Goal: Information Seeking & Learning: Learn about a topic

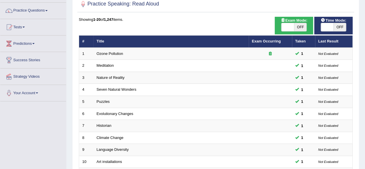
scroll to position [210, 0]
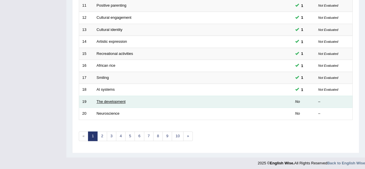
click at [114, 100] on link "The development" at bounding box center [111, 101] width 29 height 4
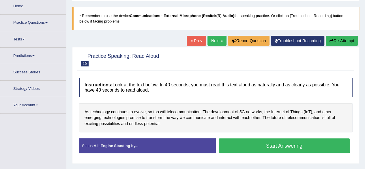
scroll to position [75, 0]
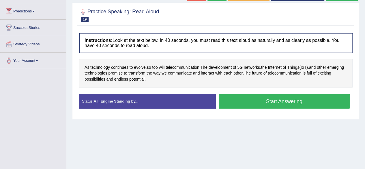
click at [297, 100] on button "Start Answering" at bounding box center [284, 101] width 131 height 15
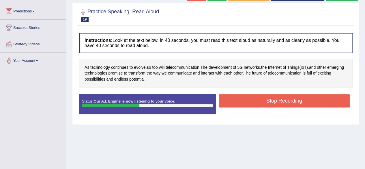
click at [297, 100] on button "Stop Recording" at bounding box center [284, 100] width 131 height 13
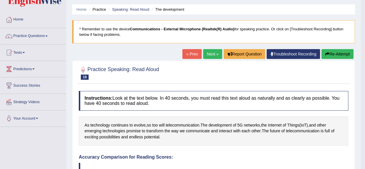
scroll to position [13, 0]
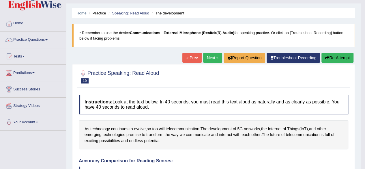
click at [218, 58] on link "Next »" at bounding box center [212, 58] width 19 height 10
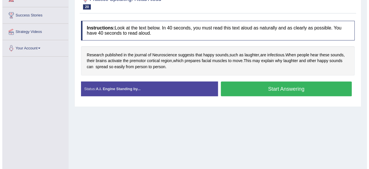
scroll to position [87, 0]
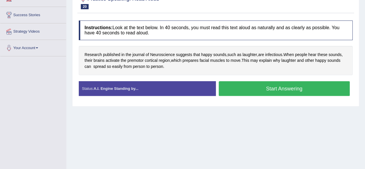
click at [290, 86] on button "Start Answering" at bounding box center [284, 88] width 131 height 15
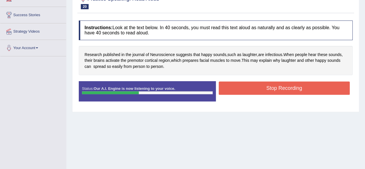
click at [290, 86] on button "Stop Recording" at bounding box center [284, 87] width 131 height 13
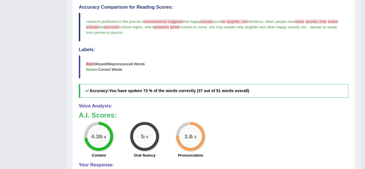
scroll to position [0, 0]
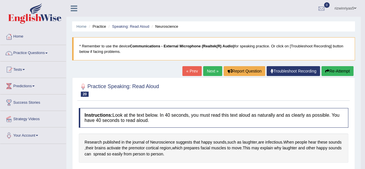
click at [212, 69] on link "Next »" at bounding box center [212, 71] width 19 height 10
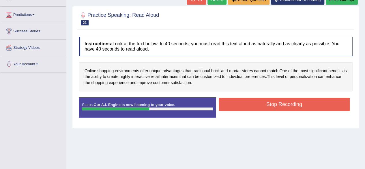
click at [291, 100] on button "Stop Recording" at bounding box center [284, 103] width 131 height 13
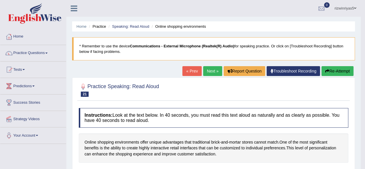
click at [215, 72] on link "Next »" at bounding box center [212, 71] width 19 height 10
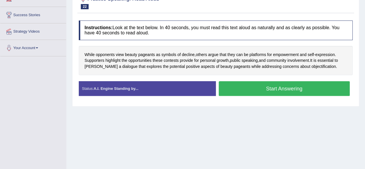
click at [300, 91] on button "Start Answering" at bounding box center [284, 88] width 131 height 15
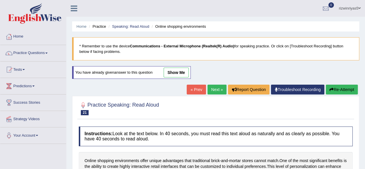
click at [188, 72] on link "show me" at bounding box center [176, 72] width 25 height 10
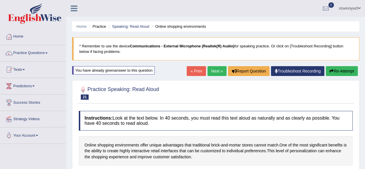
click at [216, 71] on link "Next »" at bounding box center [216, 71] width 19 height 10
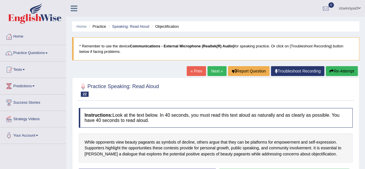
scroll to position [52, 0]
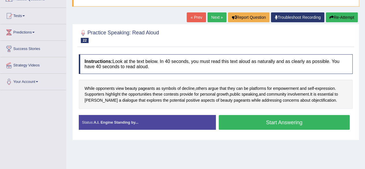
click at [365, 68] on html "Toggle navigation Home Practice Questions Speaking Practice Read Aloud Repeat S…" at bounding box center [182, 30] width 365 height 169
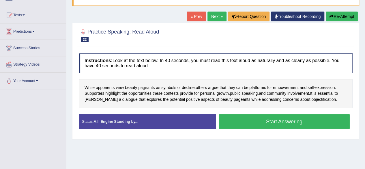
click at [144, 85] on span "pageants" at bounding box center [146, 88] width 17 height 6
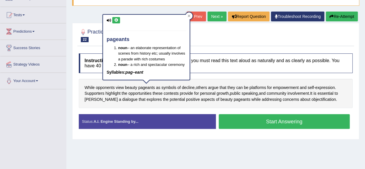
click at [117, 18] on button at bounding box center [116, 20] width 8 height 6
click at [117, 19] on icon at bounding box center [116, 19] width 4 height 3
click at [187, 16] on div at bounding box center [188, 15] width 7 height 7
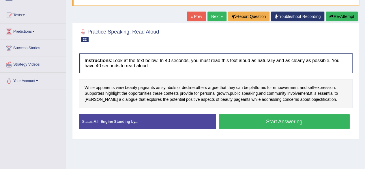
click at [254, 118] on button "Start Answering" at bounding box center [284, 121] width 131 height 15
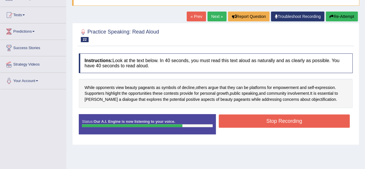
click at [198, 16] on link "« Prev" at bounding box center [196, 17] width 19 height 10
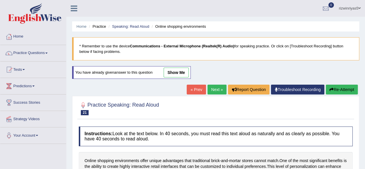
click at [220, 88] on link "Next »" at bounding box center [216, 90] width 19 height 10
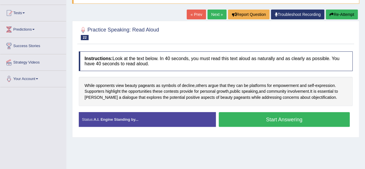
scroll to position [57, 0]
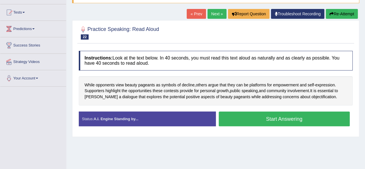
click at [307, 121] on button "Start Answering" at bounding box center [284, 118] width 131 height 15
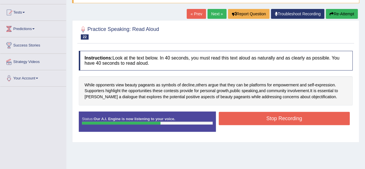
click at [316, 112] on button "Stop Recording" at bounding box center [284, 118] width 131 height 13
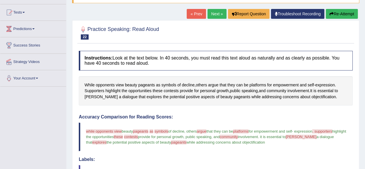
drag, startPoint x: 369, startPoint y: 55, endPoint x: 369, endPoint y: 101, distance: 46.1
click at [365, 101] on html "Toggle navigation Home Practice Questions Speaking Practice Read Aloud Repeat S…" at bounding box center [182, 27] width 365 height 169
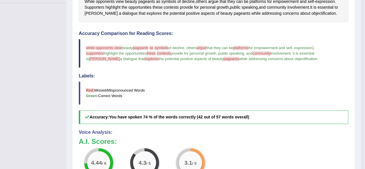
scroll to position [142, 0]
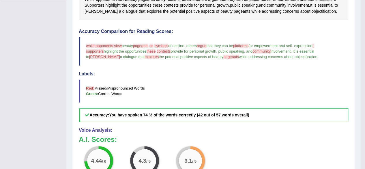
click at [223, 55] on span "pageants" at bounding box center [231, 57] width 16 height 4
click at [145, 45] on span "pageants" at bounding box center [141, 46] width 16 height 4
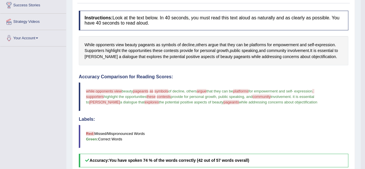
scroll to position [97, 0]
click at [143, 44] on span "pageants" at bounding box center [146, 45] width 17 height 6
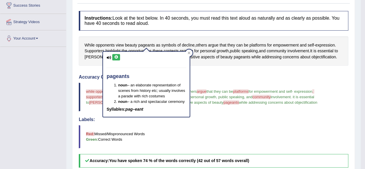
click at [117, 59] on button at bounding box center [116, 57] width 8 height 6
click at [191, 53] on div at bounding box center [188, 52] width 7 height 7
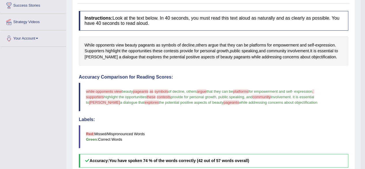
scroll to position [3, 0]
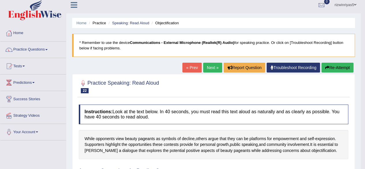
click at [210, 66] on link "Next »" at bounding box center [212, 68] width 19 height 10
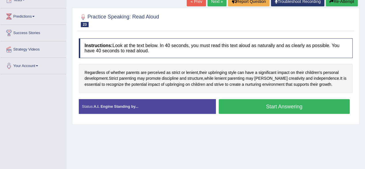
click at [250, 105] on button "Start Answering" at bounding box center [284, 106] width 131 height 15
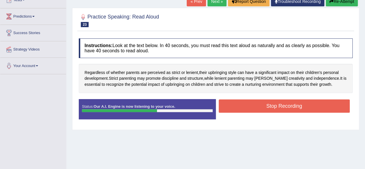
click at [250, 105] on button "Stop Recording" at bounding box center [284, 105] width 131 height 13
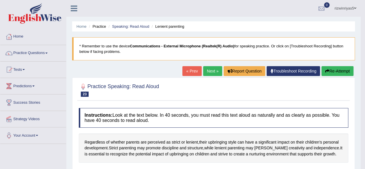
click at [209, 67] on link "Next »" at bounding box center [212, 71] width 19 height 10
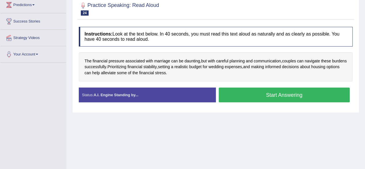
drag, startPoint x: 0, startPoint y: 0, endPoint x: 369, endPoint y: 59, distance: 373.6
click at [365, 59] on html "Toggle navigation Home Practice Questions Speaking Practice Read Aloud Repeat S…" at bounding box center [182, 3] width 365 height 169
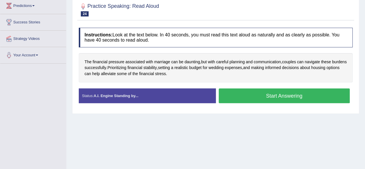
click at [291, 93] on button "Start Answering" at bounding box center [284, 95] width 131 height 15
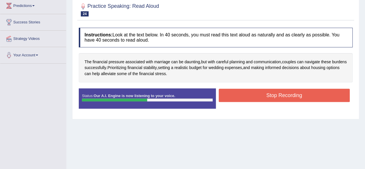
click at [274, 92] on button "Stop Recording" at bounding box center [284, 95] width 131 height 13
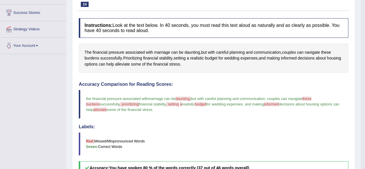
scroll to position [0, 0]
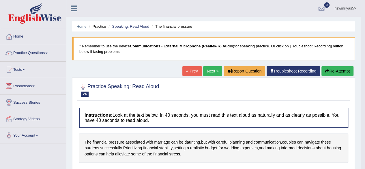
click at [134, 26] on link "Speaking: Read Aloud" at bounding box center [130, 26] width 37 height 4
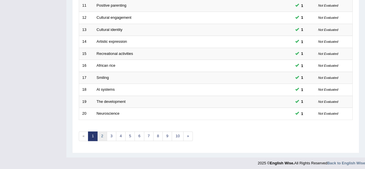
click at [101, 134] on link "2" at bounding box center [102, 136] width 10 height 10
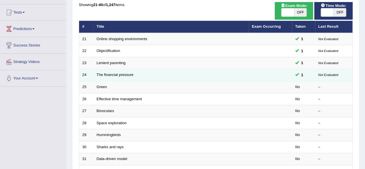
scroll to position [58, 0]
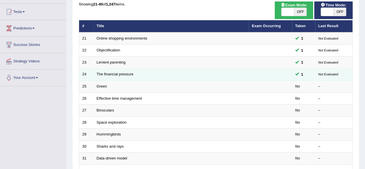
click at [352, 72] on html "Toggle navigation Home Practice Questions Speaking Practice Read Aloud Repeat S…" at bounding box center [182, 26] width 365 height 169
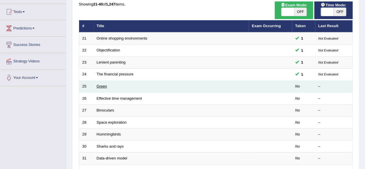
click at [106, 87] on link "Green" at bounding box center [102, 86] width 10 height 4
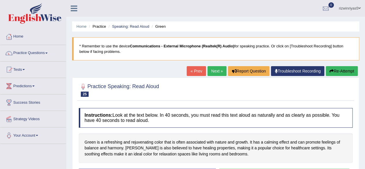
click at [364, 37] on div "Home Practice Speaking: Read [PERSON_NAME] * Remember to use the device Communi…" at bounding box center [215, 144] width 299 height 288
drag, startPoint x: 0, startPoint y: 0, endPoint x: 369, endPoint y: 73, distance: 376.0
click at [365, 73] on html "Toggle navigation Home Practice Questions Speaking Practice Read Aloud Repeat S…" at bounding box center [182, 84] width 365 height 169
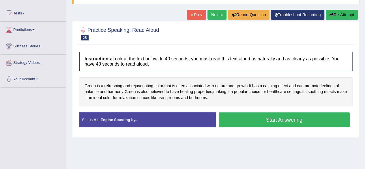
scroll to position [65, 0]
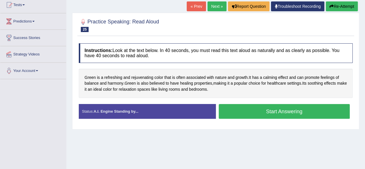
click at [302, 114] on button "Start Answering" at bounding box center [284, 111] width 131 height 15
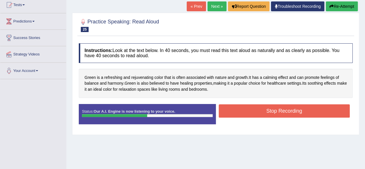
click at [256, 106] on button "Stop Recording" at bounding box center [284, 110] width 131 height 13
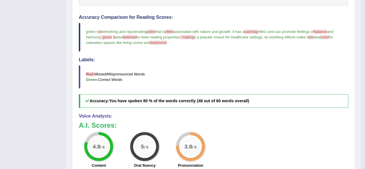
scroll to position [0, 0]
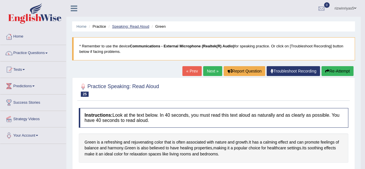
click at [143, 25] on link "Speaking: Read Aloud" at bounding box center [130, 26] width 37 height 4
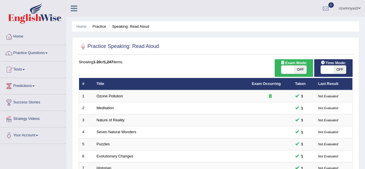
click at [365, 52] on html "Toggle navigation Home Practice Questions Speaking Practice Read Aloud Repeat S…" at bounding box center [182, 84] width 365 height 169
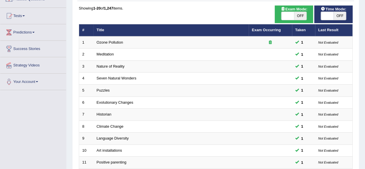
scroll to position [17, 0]
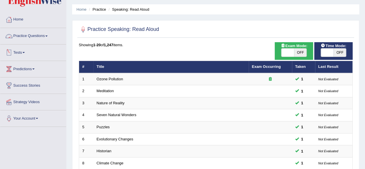
click at [37, 37] on link "Practice Questions" at bounding box center [33, 35] width 66 height 14
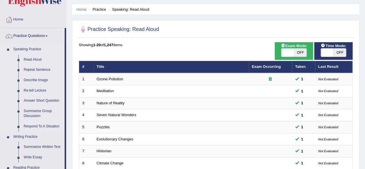
click at [40, 69] on link "Repeat Sentence" at bounding box center [43, 70] width 44 height 10
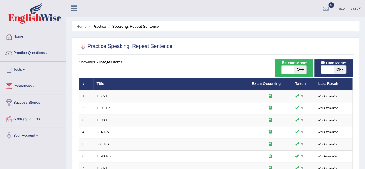
scroll to position [6, 0]
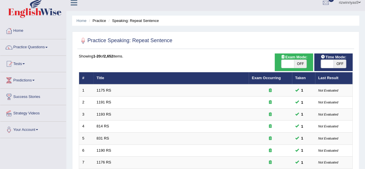
click at [303, 64] on span "OFF" at bounding box center [300, 64] width 13 height 8
checkbox input "true"
click at [326, 65] on span at bounding box center [327, 64] width 13 height 8
checkbox input "true"
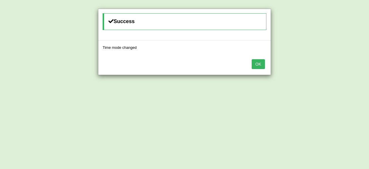
click at [260, 61] on button "OK" at bounding box center [258, 64] width 13 height 10
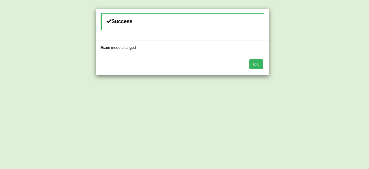
click at [260, 61] on body "Toggle navigation Home Practice Questions Speaking Practice Read Aloud Repeat S…" at bounding box center [184, 78] width 369 height 169
click at [260, 61] on button "OK" at bounding box center [253, 64] width 13 height 10
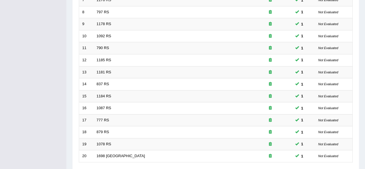
scroll to position [210, 0]
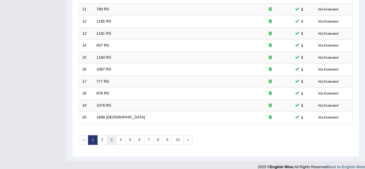
click at [112, 140] on link "3" at bounding box center [112, 140] width 10 height 10
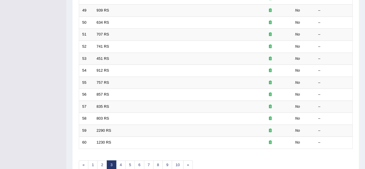
scroll to position [208, 0]
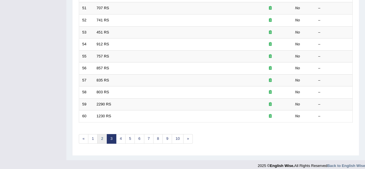
click at [101, 135] on link "2" at bounding box center [102, 139] width 10 height 10
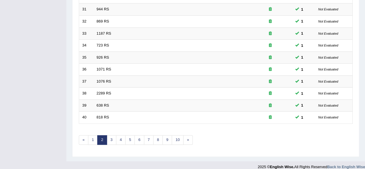
scroll to position [210, 0]
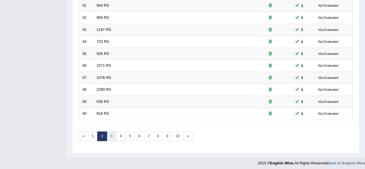
click at [113, 131] on link "3" at bounding box center [112, 136] width 10 height 10
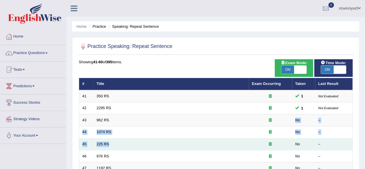
drag, startPoint x: 0, startPoint y: 0, endPoint x: 158, endPoint y: 138, distance: 209.5
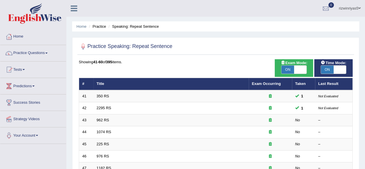
click at [338, 23] on ul "Home Practice Speaking: Repeat Sentence" at bounding box center [215, 26] width 287 height 10
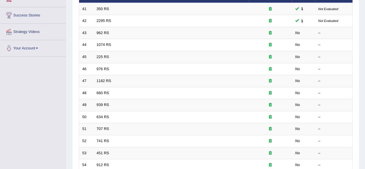
scroll to position [89, 0]
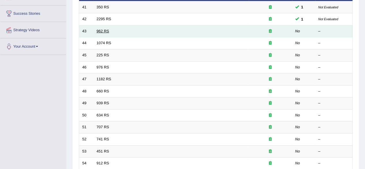
click at [107, 29] on link "962 RS" at bounding box center [103, 31] width 12 height 4
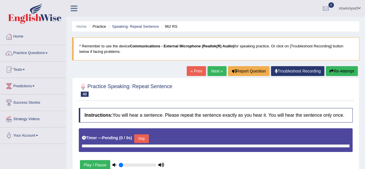
type input "0.9"
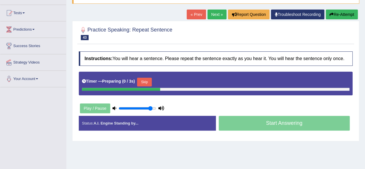
scroll to position [64, 0]
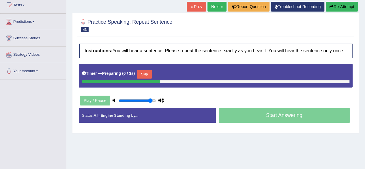
drag, startPoint x: 369, startPoint y: 45, endPoint x: 369, endPoint y: 79, distance: 34.0
click at [365, 79] on html "Toggle navigation Home Practice Questions Speaking Practice Read Aloud Repeat S…" at bounding box center [182, 20] width 365 height 169
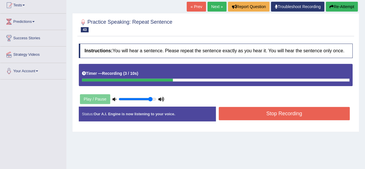
click at [311, 116] on button "Stop Recording" at bounding box center [284, 113] width 131 height 13
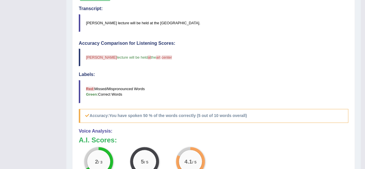
scroll to position [12, 0]
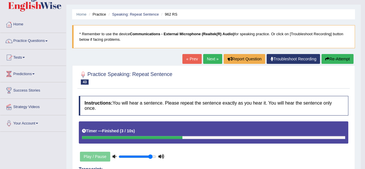
click at [213, 58] on link "Next »" at bounding box center [212, 59] width 19 height 10
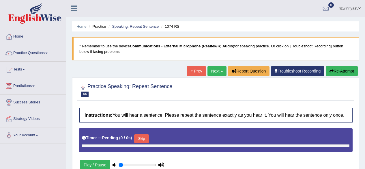
type input "0.9"
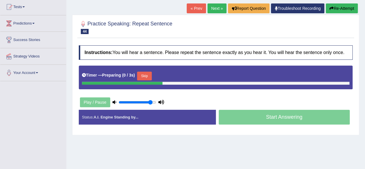
scroll to position [63, 0]
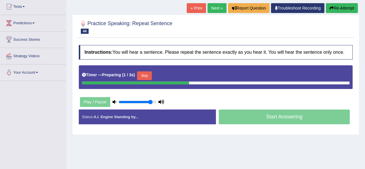
drag, startPoint x: 0, startPoint y: 0, endPoint x: 369, endPoint y: 53, distance: 372.7
click at [365, 53] on html "Toggle navigation Home Practice Questions Speaking Practice Read Aloud Repeat S…" at bounding box center [182, 21] width 365 height 169
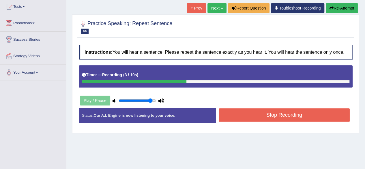
click at [294, 110] on button "Stop Recording" at bounding box center [284, 114] width 131 height 13
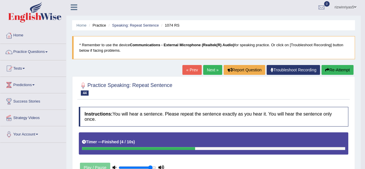
scroll to position [0, 0]
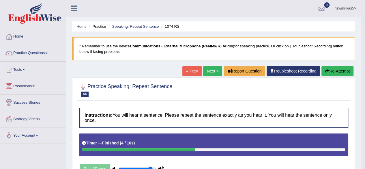
click at [213, 66] on link "Next »" at bounding box center [212, 71] width 19 height 10
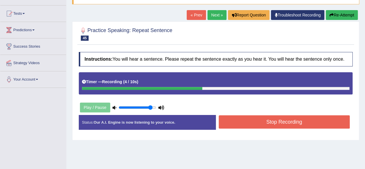
click at [306, 127] on button "Stop Recording" at bounding box center [284, 121] width 131 height 13
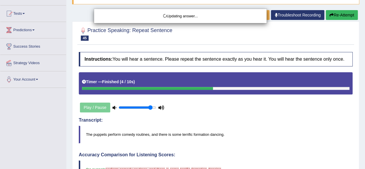
drag, startPoint x: 369, startPoint y: 55, endPoint x: 369, endPoint y: 78, distance: 23.4
click at [365, 78] on html "Toggle navigation Home Practice Questions Speaking Practice Read Aloud Repeat S…" at bounding box center [182, 28] width 365 height 169
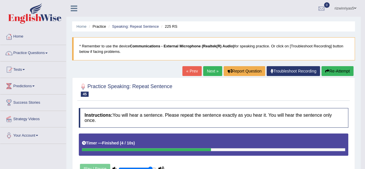
drag, startPoint x: 314, startPoint y: 33, endPoint x: 210, endPoint y: 70, distance: 110.3
click at [210, 70] on link "Next »" at bounding box center [212, 71] width 19 height 10
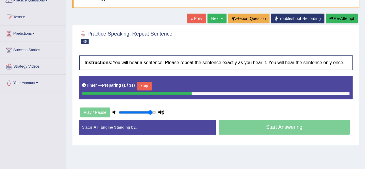
click at [365, 55] on html "Toggle navigation Home Practice Questions Speaking Practice Read Aloud Repeat S…" at bounding box center [182, 32] width 365 height 169
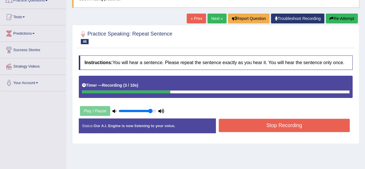
click at [299, 122] on button "Stop Recording" at bounding box center [284, 125] width 131 height 13
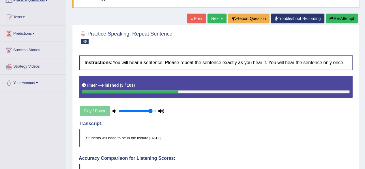
drag, startPoint x: 369, startPoint y: 56, endPoint x: 369, endPoint y: 88, distance: 31.7
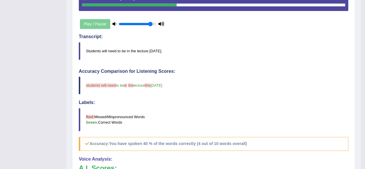
scroll to position [27, 0]
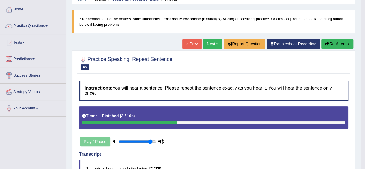
click at [209, 42] on link "Next »" at bounding box center [212, 44] width 19 height 10
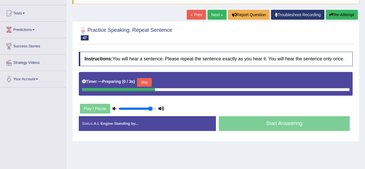
click at [365, 62] on html "Toggle navigation Home Practice Questions Speaking Practice Read Aloud Repeat S…" at bounding box center [182, 28] width 365 height 169
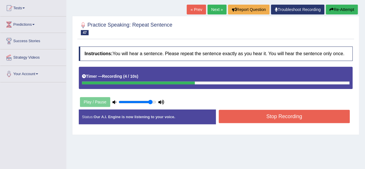
click at [290, 115] on button "Stop Recording" at bounding box center [284, 116] width 131 height 13
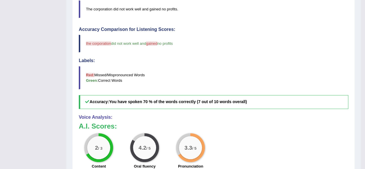
scroll to position [189, 0]
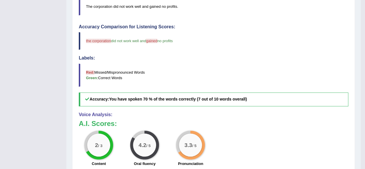
drag, startPoint x: 369, startPoint y: 52, endPoint x: 369, endPoint y: 130, distance: 78.7
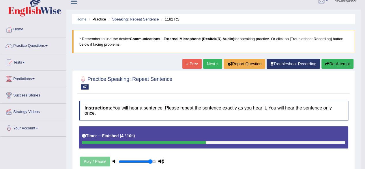
scroll to position [0, 0]
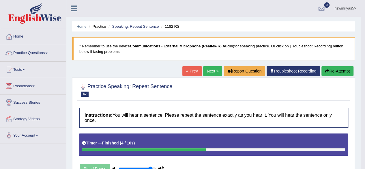
click at [211, 72] on link "Next »" at bounding box center [212, 71] width 19 height 10
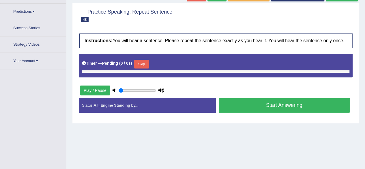
type input "0.9"
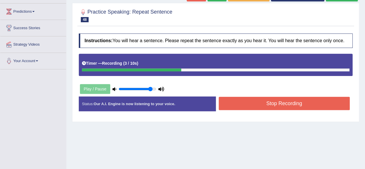
click at [300, 100] on button "Stop Recording" at bounding box center [284, 103] width 131 height 13
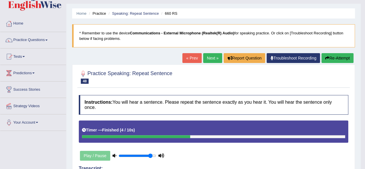
scroll to position [3, 0]
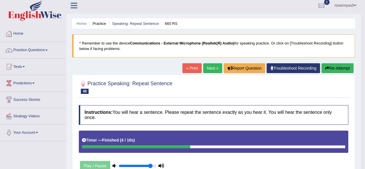
click at [213, 63] on link "Next »" at bounding box center [212, 68] width 19 height 10
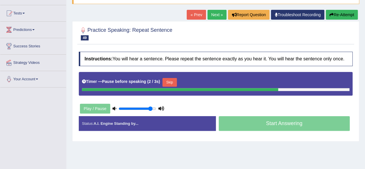
click at [194, 10] on link "« Prev" at bounding box center [196, 15] width 19 height 10
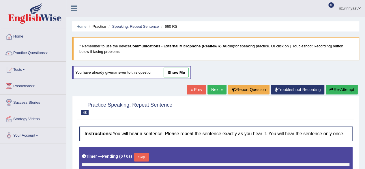
type input "0.9"
click at [218, 87] on link "Next »" at bounding box center [216, 90] width 19 height 10
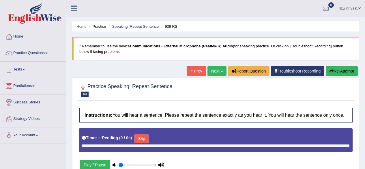
type input "0.9"
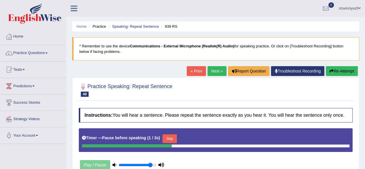
click at [193, 71] on link "« Prev" at bounding box center [196, 71] width 19 height 10
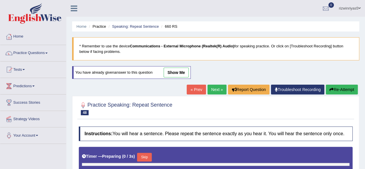
type input "0.9"
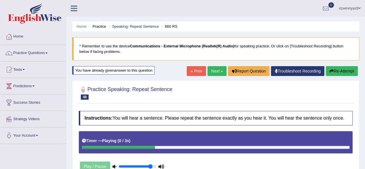
click at [188, 71] on link "« Prev" at bounding box center [196, 71] width 19 height 10
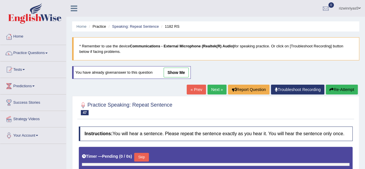
type input "0.9"
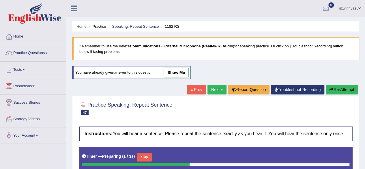
click at [188, 71] on link "show me" at bounding box center [176, 72] width 25 height 10
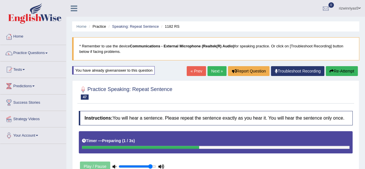
click at [209, 71] on link "Next »" at bounding box center [216, 71] width 19 height 10
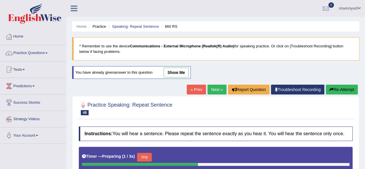
click at [217, 88] on link "Next »" at bounding box center [216, 90] width 19 height 10
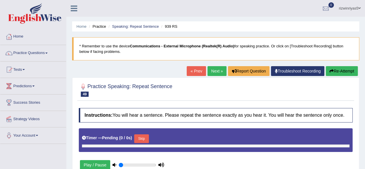
type input "0.9"
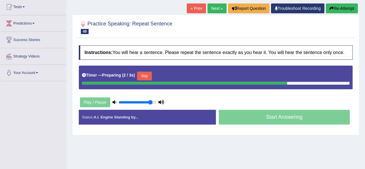
scroll to position [63, 0]
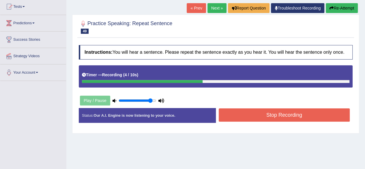
click at [294, 113] on button "Stop Recording" at bounding box center [284, 114] width 131 height 13
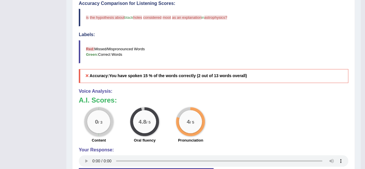
scroll to position [229, 0]
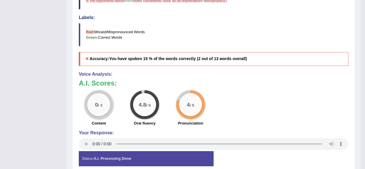
click at [84, 149] on div "Your Response:" at bounding box center [213, 140] width 269 height 21
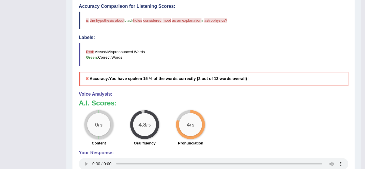
scroll to position [0, 0]
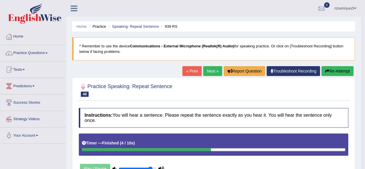
click at [207, 68] on link "Next »" at bounding box center [212, 71] width 19 height 10
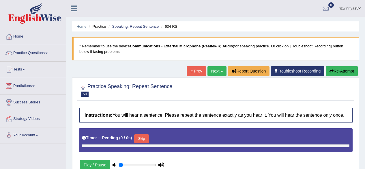
type input "0.9"
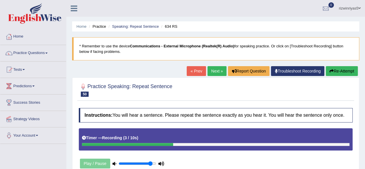
click at [363, 43] on div "Home Practice Speaking: Repeat Sentence 634 RS * Remember to use the device Com…" at bounding box center [215, 144] width 299 height 288
click at [190, 67] on link "« Prev" at bounding box center [196, 71] width 19 height 10
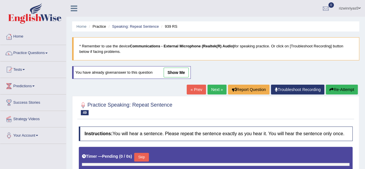
type input "0.9"
click at [212, 89] on link "Next »" at bounding box center [216, 90] width 19 height 10
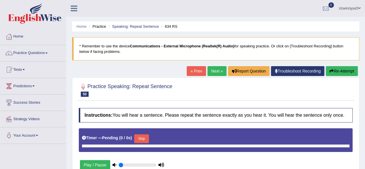
type input "0.9"
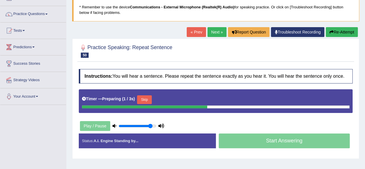
scroll to position [48, 0]
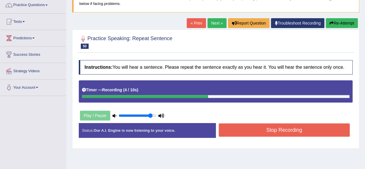
click at [300, 123] on button "Stop Recording" at bounding box center [284, 129] width 131 height 13
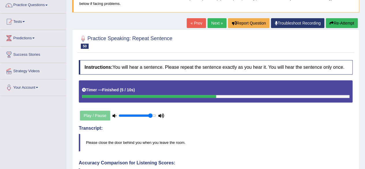
click at [365, 104] on html "Toggle navigation Home Practice Questions Speaking Practice Read Aloud Repeat S…" at bounding box center [182, 36] width 365 height 169
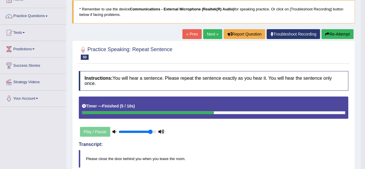
scroll to position [7, 0]
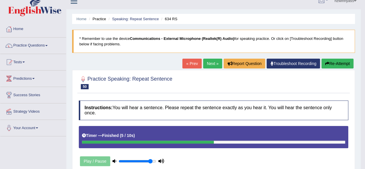
click at [212, 63] on link "Next »" at bounding box center [212, 64] width 19 height 10
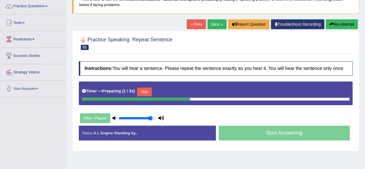
click at [365, 55] on html "Toggle navigation Home Practice Questions Speaking Practice Read Aloud Repeat S…" at bounding box center [182, 37] width 365 height 169
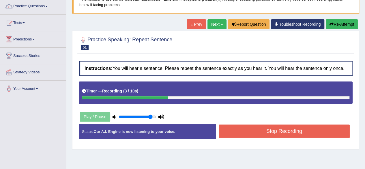
click at [287, 135] on button "Stop Recording" at bounding box center [284, 130] width 131 height 13
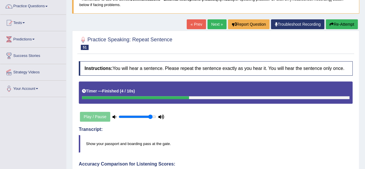
drag, startPoint x: 369, startPoint y: 66, endPoint x: 369, endPoint y: 102, distance: 36.1
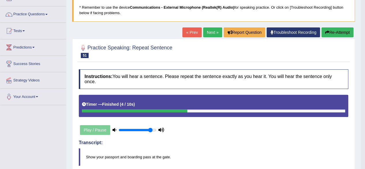
scroll to position [36, 0]
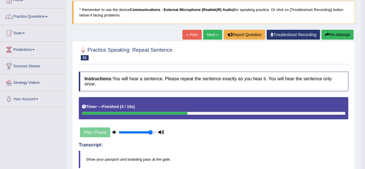
click at [208, 34] on link "Next »" at bounding box center [212, 35] width 19 height 10
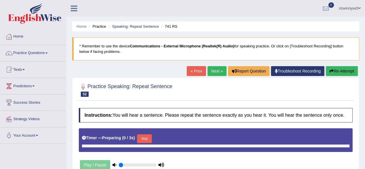
type input "0.9"
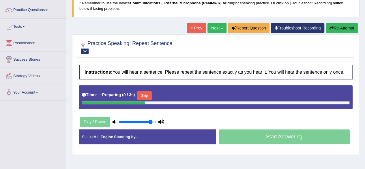
scroll to position [50, 0]
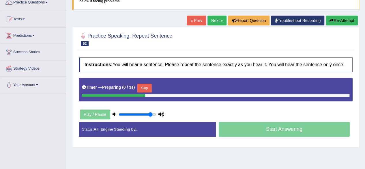
drag, startPoint x: 369, startPoint y: 35, endPoint x: 369, endPoint y: 62, distance: 26.5
click at [365, 62] on html "Toggle navigation Home Practice Questions Speaking Practice Read Aloud Repeat S…" at bounding box center [182, 34] width 365 height 169
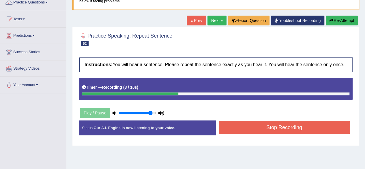
click at [289, 129] on button "Stop Recording" at bounding box center [284, 127] width 131 height 13
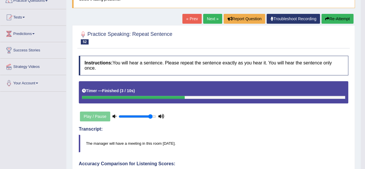
scroll to position [28, 0]
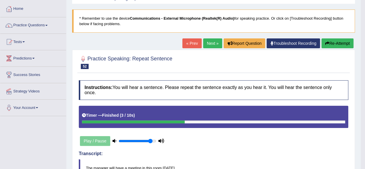
click at [216, 40] on link "Next »" at bounding box center [212, 43] width 19 height 10
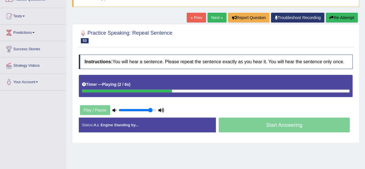
click at [95, 109] on div "Play / Pause" at bounding box center [122, 110] width 87 height 14
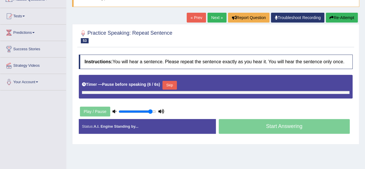
click at [193, 19] on link "« Prev" at bounding box center [196, 18] width 19 height 10
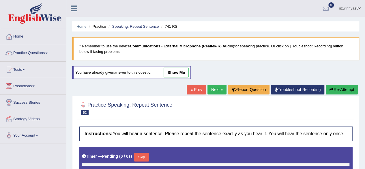
type input "0.9"
click at [214, 88] on link "Next »" at bounding box center [216, 90] width 19 height 10
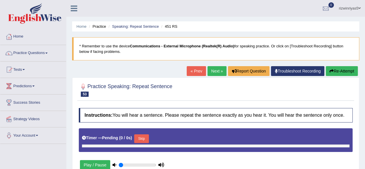
type input "0.9"
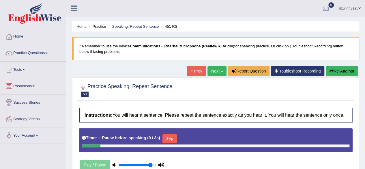
click at [198, 67] on link "« Prev" at bounding box center [196, 71] width 19 height 10
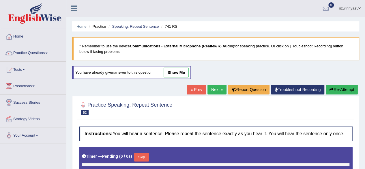
type input "0.9"
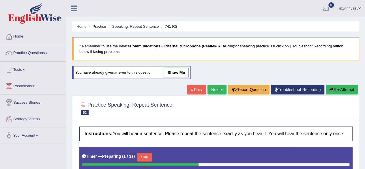
click at [177, 72] on link "show me" at bounding box center [176, 72] width 25 height 10
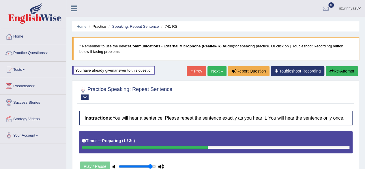
click at [213, 69] on link "Next »" at bounding box center [216, 71] width 19 height 10
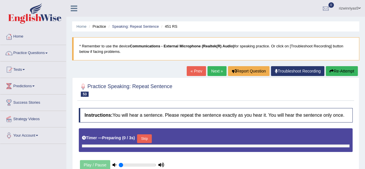
type input "0.9"
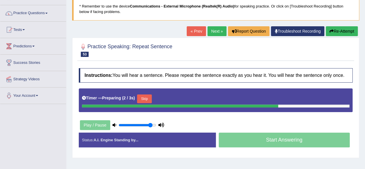
scroll to position [44, 0]
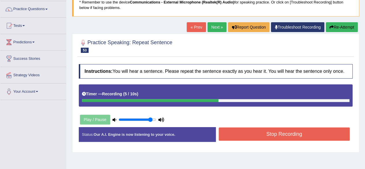
click at [310, 128] on button "Stop Recording" at bounding box center [284, 133] width 131 height 13
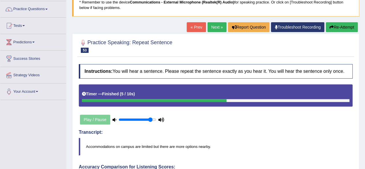
drag, startPoint x: 367, startPoint y: 50, endPoint x: 369, endPoint y: 120, distance: 69.8
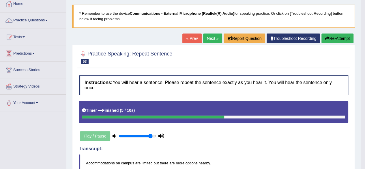
scroll to position [1, 0]
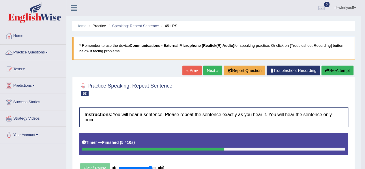
click at [208, 71] on link "Next »" at bounding box center [212, 70] width 19 height 10
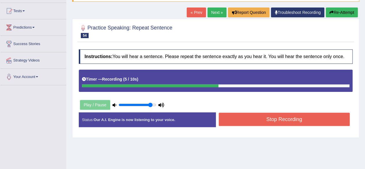
click at [293, 117] on button "Stop Recording" at bounding box center [284, 118] width 131 height 13
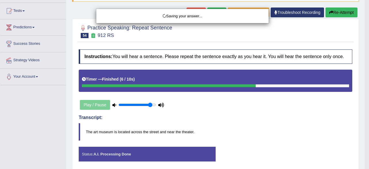
click at [365, 60] on div "Saving your answer..." at bounding box center [184, 84] width 369 height 169
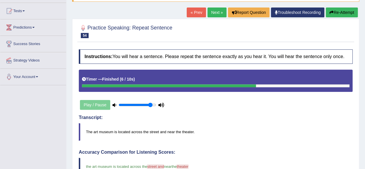
drag, startPoint x: 369, startPoint y: 57, endPoint x: 369, endPoint y: 75, distance: 18.5
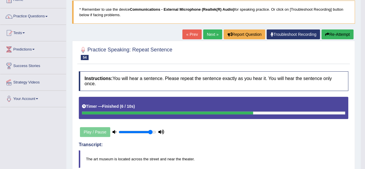
scroll to position [11, 0]
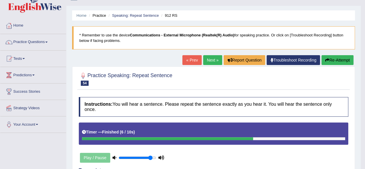
click at [212, 59] on link "Next »" at bounding box center [212, 60] width 19 height 10
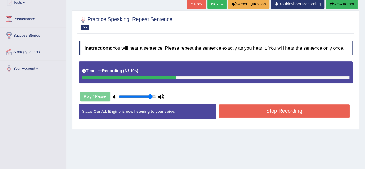
click at [299, 109] on button "Stop Recording" at bounding box center [284, 110] width 131 height 13
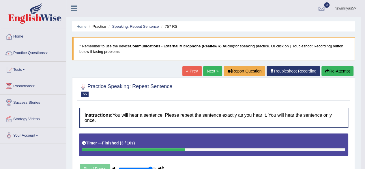
click at [213, 72] on link "Next »" at bounding box center [212, 71] width 19 height 10
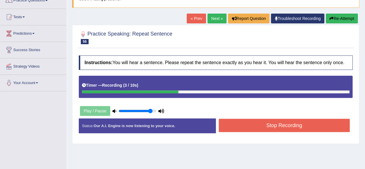
click at [276, 123] on button "Stop Recording" at bounding box center [284, 125] width 131 height 13
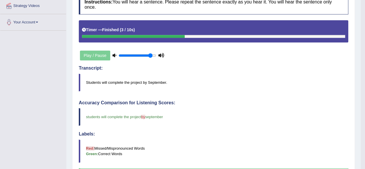
scroll to position [44, 0]
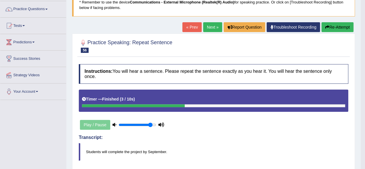
click at [213, 28] on link "Next »" at bounding box center [212, 27] width 19 height 10
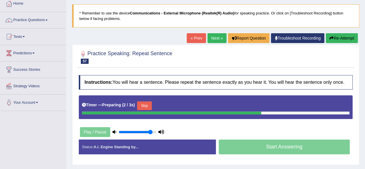
scroll to position [46, 0]
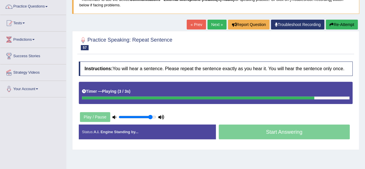
click at [192, 22] on link "« Prev" at bounding box center [196, 25] width 19 height 10
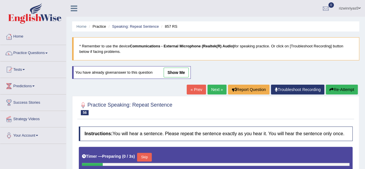
click at [216, 89] on link "Next »" at bounding box center [216, 90] width 19 height 10
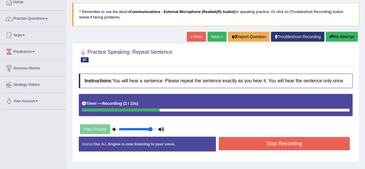
scroll to position [40, 0]
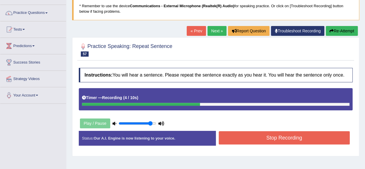
click at [288, 143] on button "Stop Recording" at bounding box center [284, 137] width 131 height 13
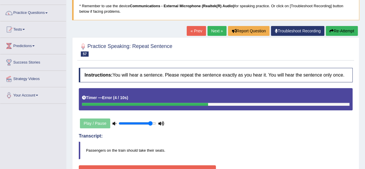
click at [193, 29] on link "« Prev" at bounding box center [196, 31] width 19 height 10
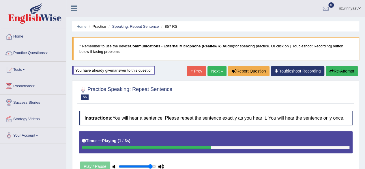
click at [215, 70] on link "Next »" at bounding box center [216, 71] width 19 height 10
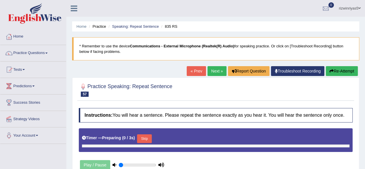
type input "0.9"
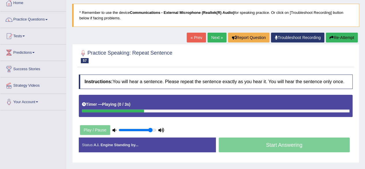
scroll to position [34, 0]
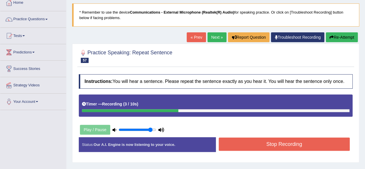
click at [283, 145] on button "Stop Recording" at bounding box center [284, 143] width 131 height 13
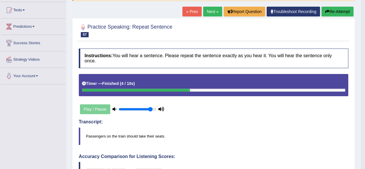
scroll to position [59, 0]
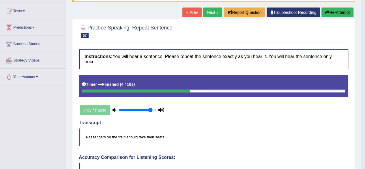
click at [217, 8] on link "Next »" at bounding box center [212, 12] width 19 height 10
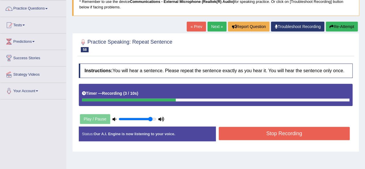
click at [295, 134] on button "Stop Recording" at bounding box center [284, 133] width 131 height 13
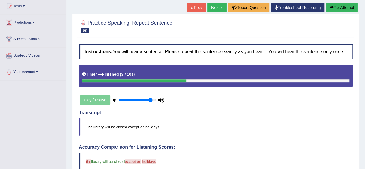
drag, startPoint x: 369, startPoint y: 63, endPoint x: 369, endPoint y: 92, distance: 29.7
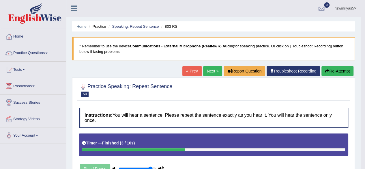
click at [342, 67] on button "Re-Attempt" at bounding box center [337, 71] width 32 height 10
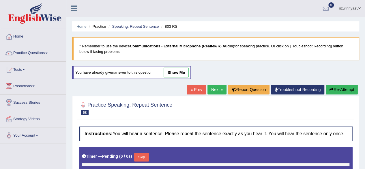
type input "0.9"
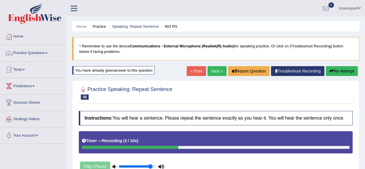
click at [363, 75] on div "Home Practice Speaking: Repeat Sentence 803 RS * Remember to use the device Com…" at bounding box center [215, 144] width 299 height 288
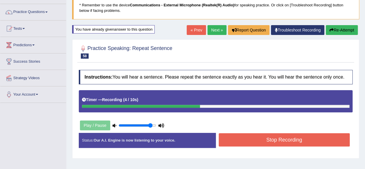
scroll to position [42, 0]
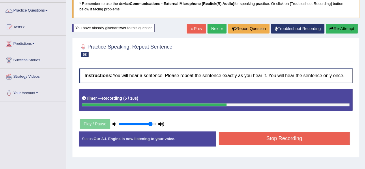
click at [291, 139] on button "Stop Recording" at bounding box center [284, 138] width 131 height 13
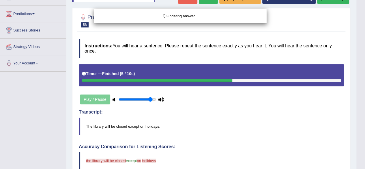
drag, startPoint x: 369, startPoint y: 67, endPoint x: 369, endPoint y: 132, distance: 64.6
click at [365, 97] on html "Toggle navigation Home Practice Questions Speaking Practice Read Aloud Repeat S…" at bounding box center [182, 12] width 365 height 169
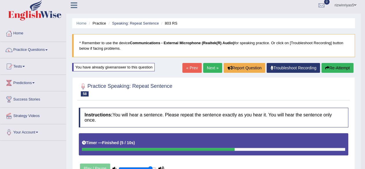
scroll to position [0, 0]
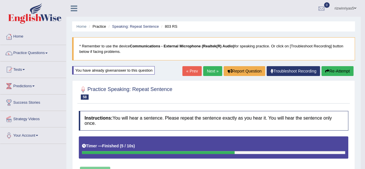
click at [332, 68] on button "Re-Attempt" at bounding box center [337, 71] width 32 height 10
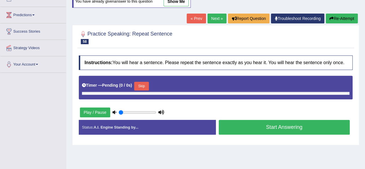
type input "0.9"
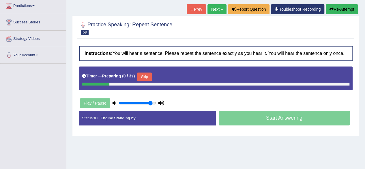
scroll to position [82, 0]
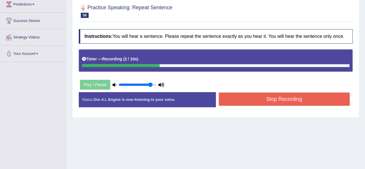
click at [326, 95] on button "Stop Recording" at bounding box center [284, 98] width 131 height 13
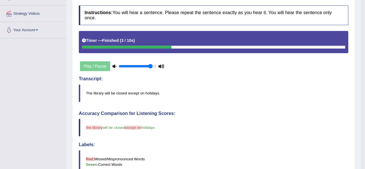
scroll to position [0, 0]
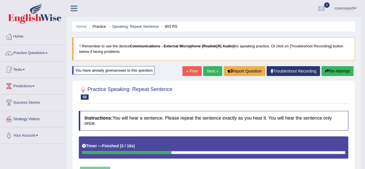
click at [212, 74] on link "Next »" at bounding box center [212, 71] width 19 height 10
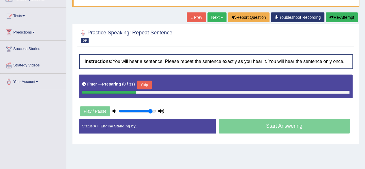
scroll to position [67, 0]
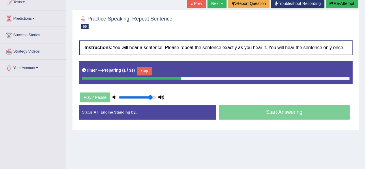
click at [365, 54] on html "Toggle navigation Home Practice Questions Speaking Practice Read Aloud Repeat S…" at bounding box center [182, 17] width 365 height 169
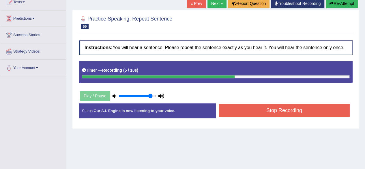
click at [296, 111] on button "Stop Recording" at bounding box center [284, 110] width 131 height 13
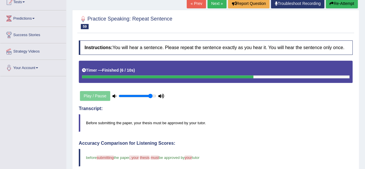
drag, startPoint x: 369, startPoint y: 62, endPoint x: 369, endPoint y: 105, distance: 43.3
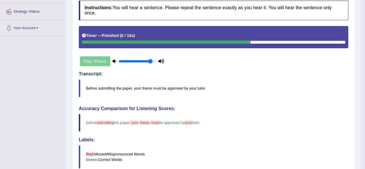
scroll to position [37, 0]
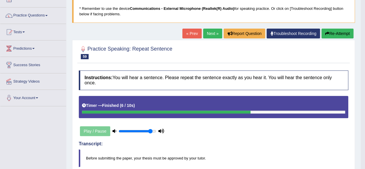
click at [215, 36] on link "Next »" at bounding box center [212, 34] width 19 height 10
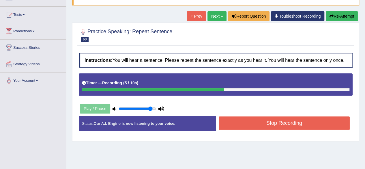
click at [314, 120] on button "Stop Recording" at bounding box center [284, 122] width 131 height 13
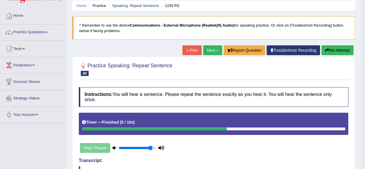
scroll to position [20, 0]
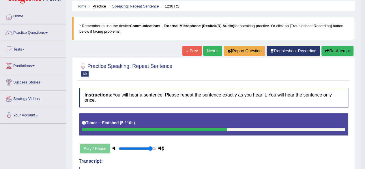
click at [330, 52] on button "Re-Attempt" at bounding box center [337, 51] width 32 height 10
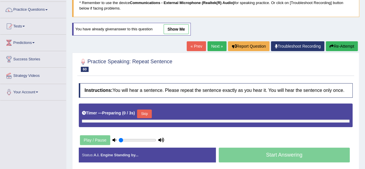
type input "0.9"
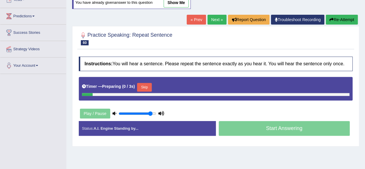
scroll to position [71, 0]
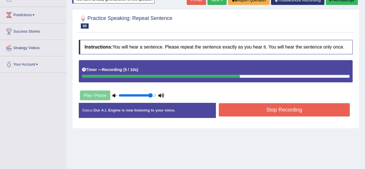
click at [309, 104] on button "Stop Recording" at bounding box center [284, 109] width 131 height 13
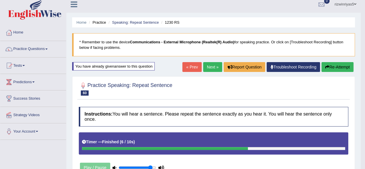
scroll to position [0, 0]
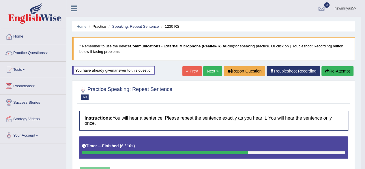
drag, startPoint x: 369, startPoint y: 79, endPoint x: 369, endPoint y: 52, distance: 26.8
click at [205, 72] on link "Next »" at bounding box center [212, 71] width 19 height 10
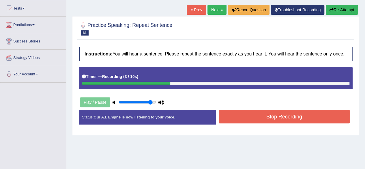
click at [286, 117] on button "Stop Recording" at bounding box center [284, 116] width 131 height 13
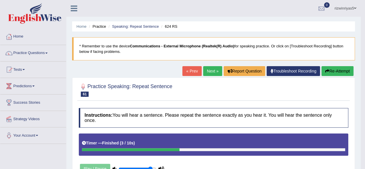
click at [211, 70] on link "Next »" at bounding box center [212, 71] width 19 height 10
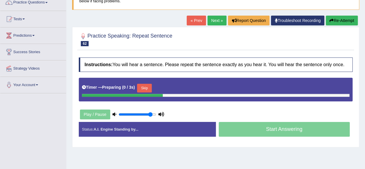
click at [365, 92] on html "Toggle navigation Home Practice Questions Speaking Practice Read Aloud Repeat S…" at bounding box center [182, 34] width 365 height 169
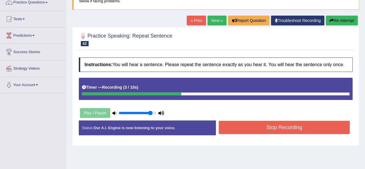
click at [288, 123] on button "Stop Recording" at bounding box center [284, 127] width 131 height 13
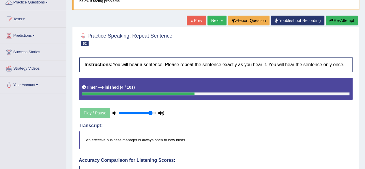
drag, startPoint x: 369, startPoint y: 57, endPoint x: 369, endPoint y: 94, distance: 37.2
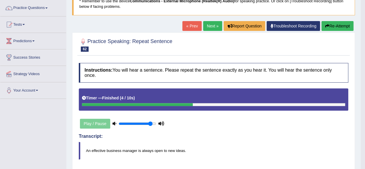
scroll to position [43, 0]
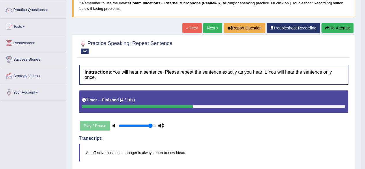
click at [210, 30] on link "Next »" at bounding box center [212, 28] width 19 height 10
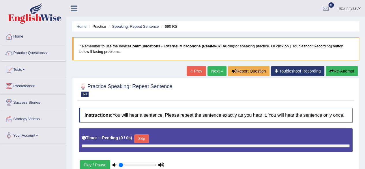
type input "0.9"
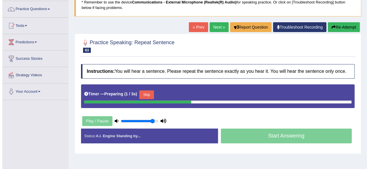
scroll to position [44, 0]
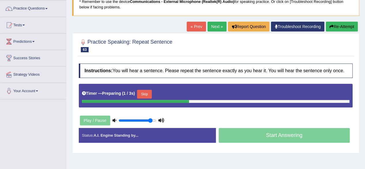
drag, startPoint x: 369, startPoint y: 31, endPoint x: 369, endPoint y: 55, distance: 23.4
click at [365, 55] on html "Toggle navigation Home Practice Questions Speaking Practice Read Aloud Repeat S…" at bounding box center [182, 40] width 365 height 169
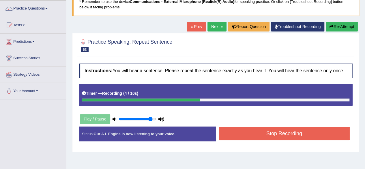
click at [299, 129] on button "Stop Recording" at bounding box center [284, 133] width 131 height 13
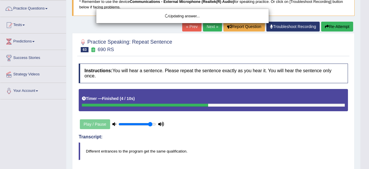
drag, startPoint x: 369, startPoint y: 64, endPoint x: 369, endPoint y: 97, distance: 32.9
click at [369, 97] on html "Toggle navigation Home Practice Questions Speaking Practice Read Aloud Repeat S…" at bounding box center [184, 40] width 369 height 169
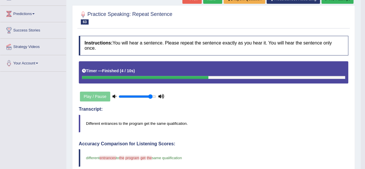
scroll to position [0, 0]
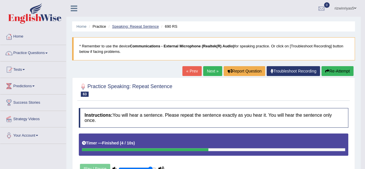
click at [140, 25] on link "Speaking: Repeat Sentence" at bounding box center [135, 26] width 47 height 4
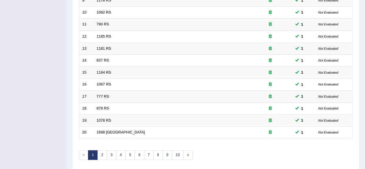
scroll to position [210, 0]
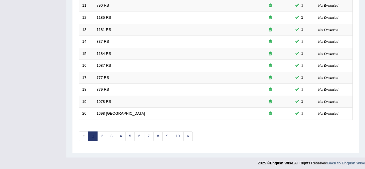
click at [110, 132] on link "3" at bounding box center [112, 136] width 10 height 10
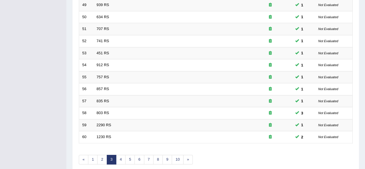
scroll to position [210, 0]
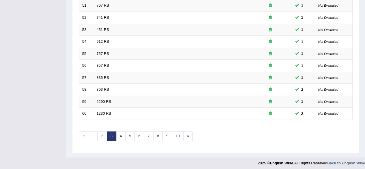
drag, startPoint x: 0, startPoint y: 0, endPoint x: 369, endPoint y: 133, distance: 392.0
click at [119, 132] on link "4" at bounding box center [121, 136] width 10 height 10
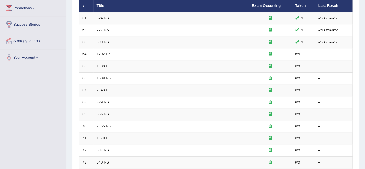
scroll to position [39, 0]
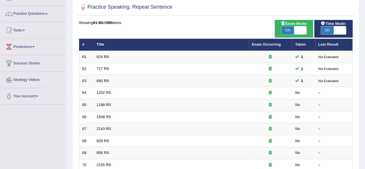
drag, startPoint x: 369, startPoint y: 39, endPoint x: 366, endPoint y: 55, distance: 16.7
click at [365, 55] on html "Toggle navigation Home Practice Questions Speaking Practice Read Aloud Repeat S…" at bounding box center [182, 45] width 365 height 169
click at [24, 14] on link "Practice Questions" at bounding box center [33, 13] width 66 height 14
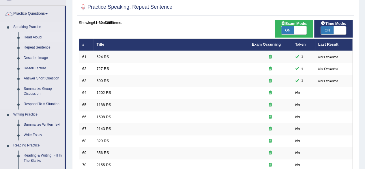
click at [31, 37] on link "Read Aloud" at bounding box center [43, 37] width 44 height 10
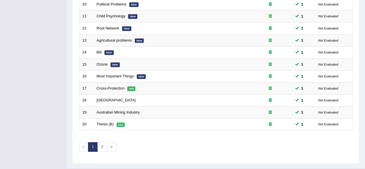
scroll to position [210, 0]
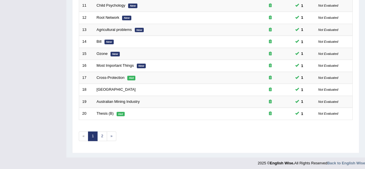
drag, startPoint x: 0, startPoint y: 0, endPoint x: 369, endPoint y: 145, distance: 396.4
click at [102, 131] on link "2" at bounding box center [102, 136] width 10 height 10
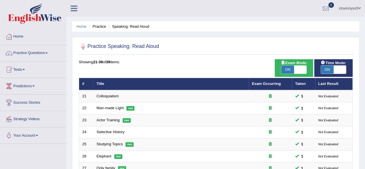
drag, startPoint x: 0, startPoint y: 0, endPoint x: 369, endPoint y: 78, distance: 377.0
click at [365, 78] on html "Toggle navigation Home Practice Questions Speaking Practice Read Aloud Repeat S…" at bounding box center [182, 84] width 365 height 169
click at [295, 72] on span at bounding box center [300, 69] width 13 height 8
checkbox input "false"
click at [331, 70] on span "ON" at bounding box center [327, 69] width 13 height 8
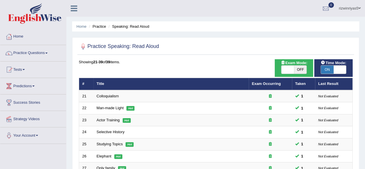
checkbox input "false"
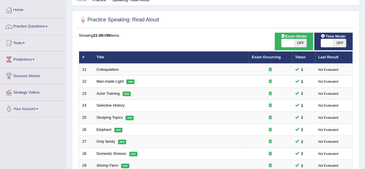
click at [298, 48] on div "Exam Mode: ON OFF" at bounding box center [294, 42] width 38 height 18
click at [296, 41] on span "OFF" at bounding box center [300, 43] width 13 height 8
checkbox input "true"
click at [319, 42] on div "ON OFF" at bounding box center [333, 43] width 33 height 9
click at [325, 44] on span at bounding box center [327, 43] width 13 height 8
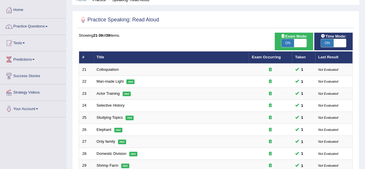
click at [325, 44] on span "ON" at bounding box center [327, 43] width 13 height 8
checkbox input "false"
click at [292, 45] on span "ON" at bounding box center [287, 43] width 13 height 8
checkbox input "false"
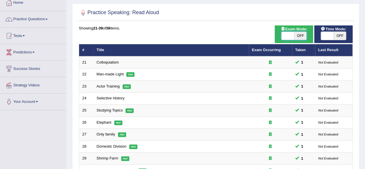
scroll to position [8, 0]
